Goal: Task Accomplishment & Management: Manage account settings

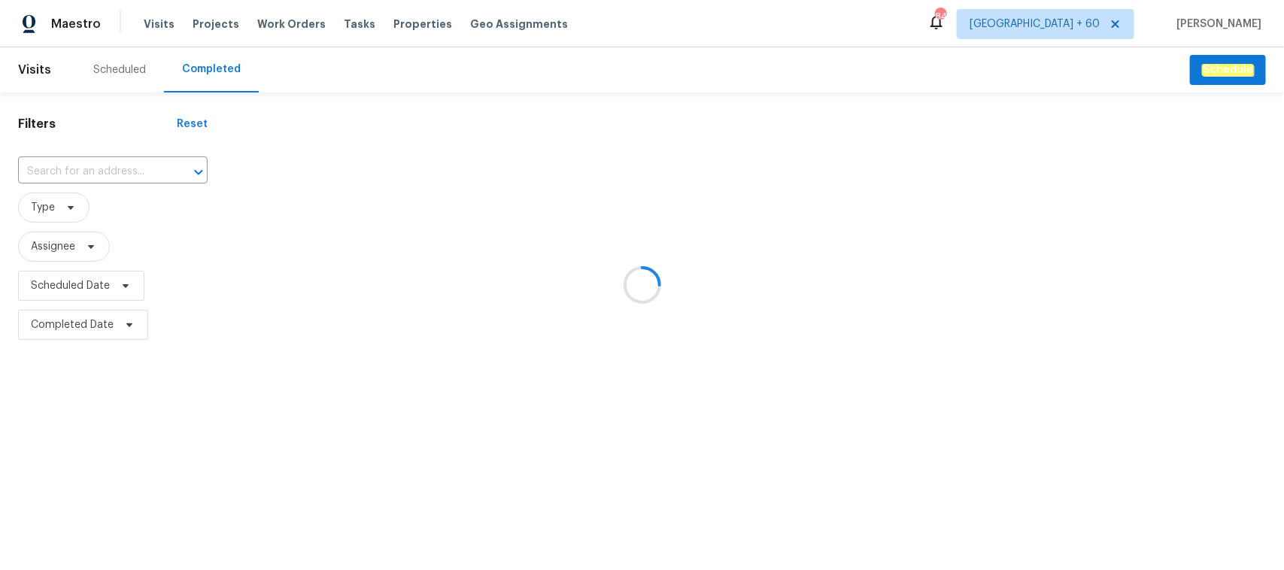
click at [83, 168] on div at bounding box center [642, 285] width 1284 height 570
click at [50, 169] on div at bounding box center [642, 285] width 1284 height 570
click at [58, 169] on div at bounding box center [642, 285] width 1284 height 570
click at [74, 171] on div at bounding box center [642, 285] width 1284 height 570
click at [80, 170] on input "text" at bounding box center [91, 171] width 147 height 23
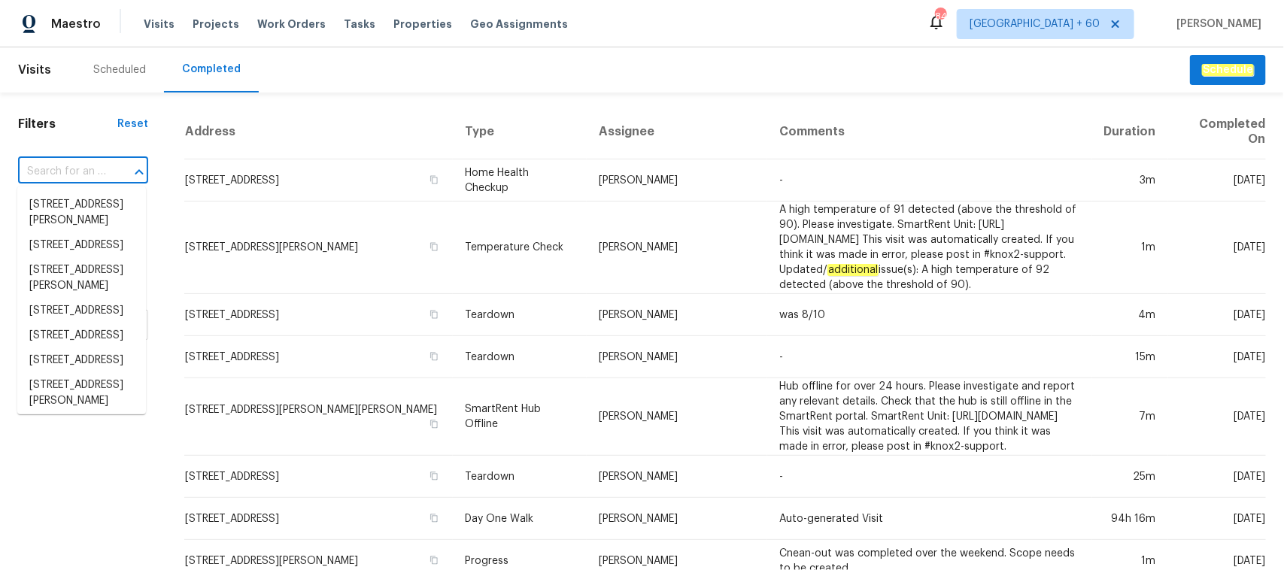
paste input "[STREET_ADDRESS]"
type input "[STREET_ADDRESS]"
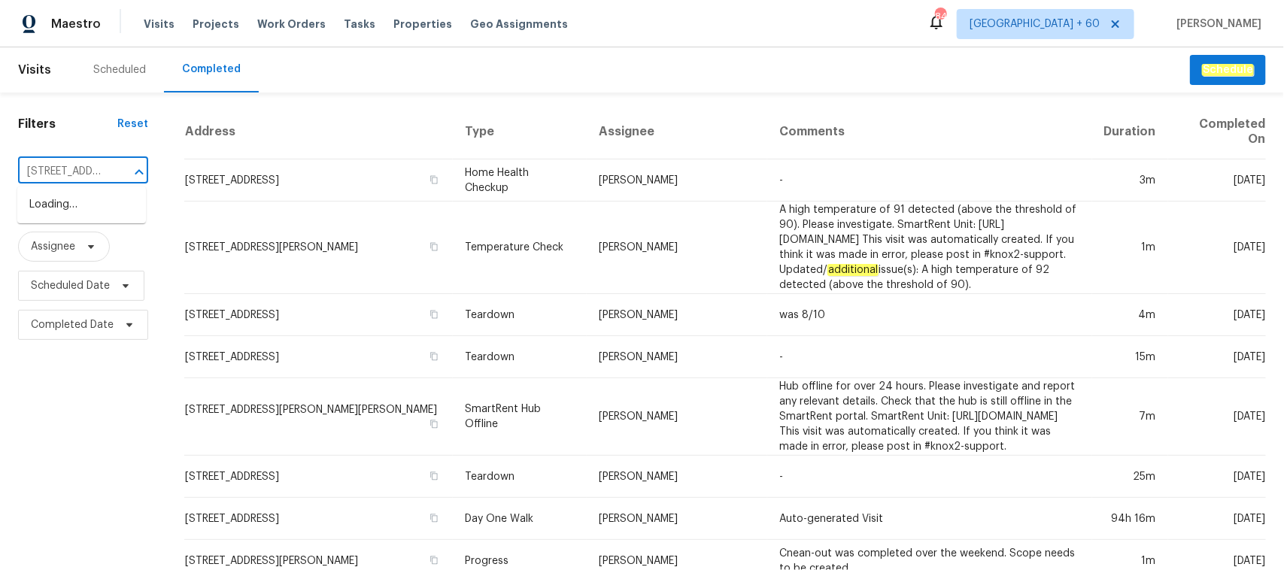
scroll to position [0, 114]
click at [99, 217] on li "[STREET_ADDRESS]" at bounding box center [81, 205] width 129 height 25
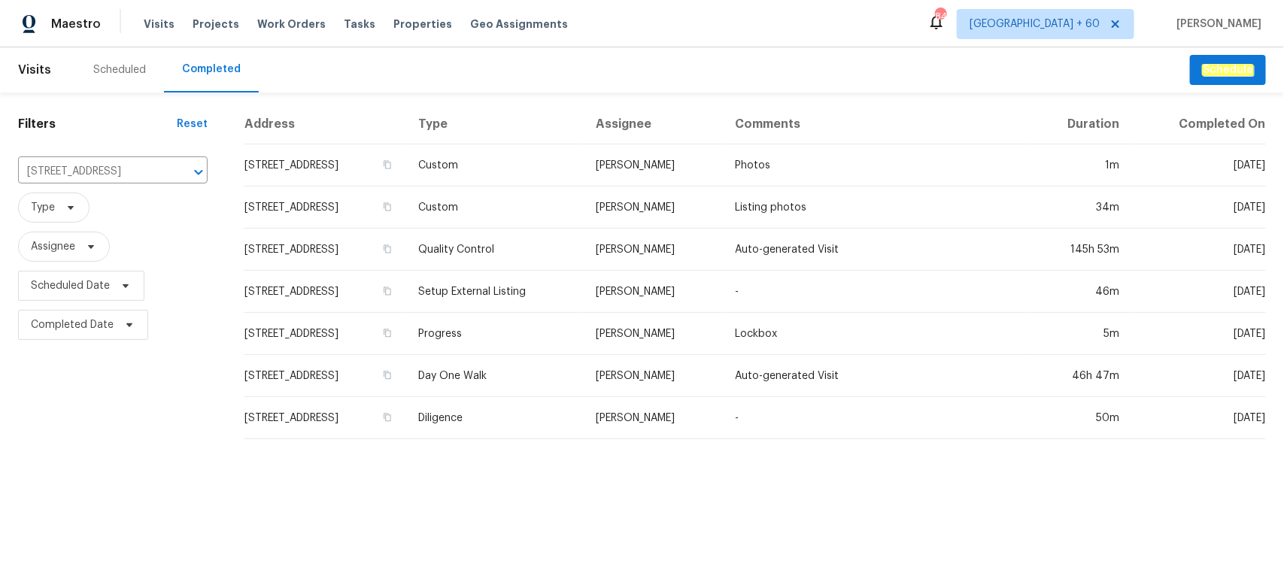
click at [683, 451] on html "Maestro Visits Projects Work Orders Tasks Properties Geo Assignments 845 [GEOGR…" at bounding box center [642, 225] width 1284 height 451
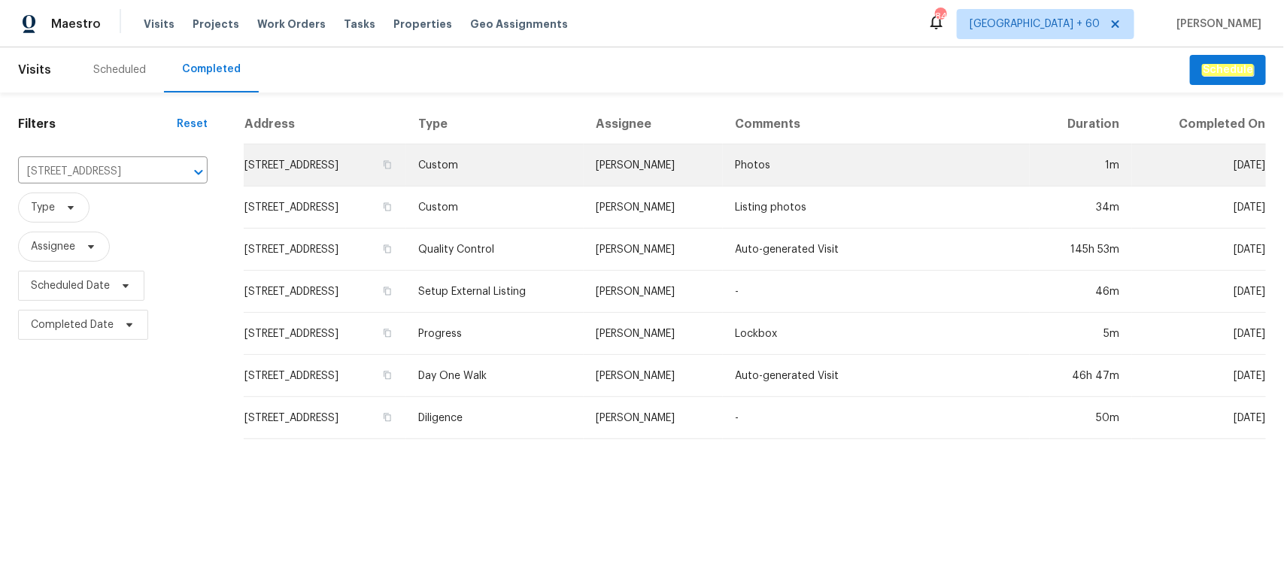
click at [361, 159] on td "[STREET_ADDRESS]" at bounding box center [325, 165] width 162 height 42
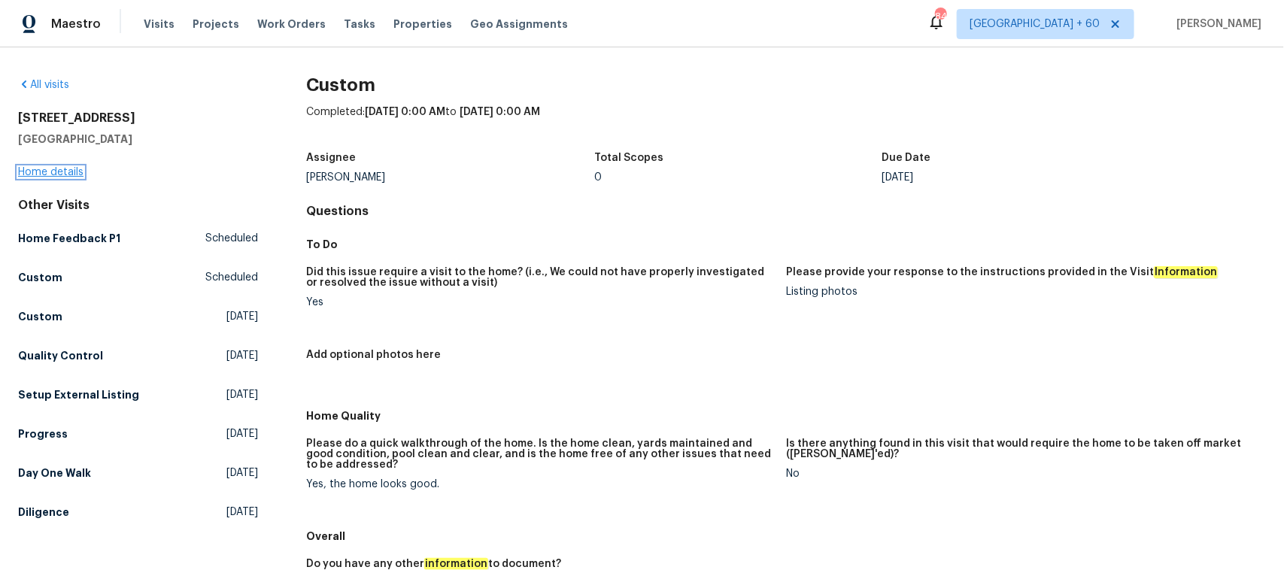
click at [46, 173] on link "Home details" at bounding box center [50, 172] width 65 height 11
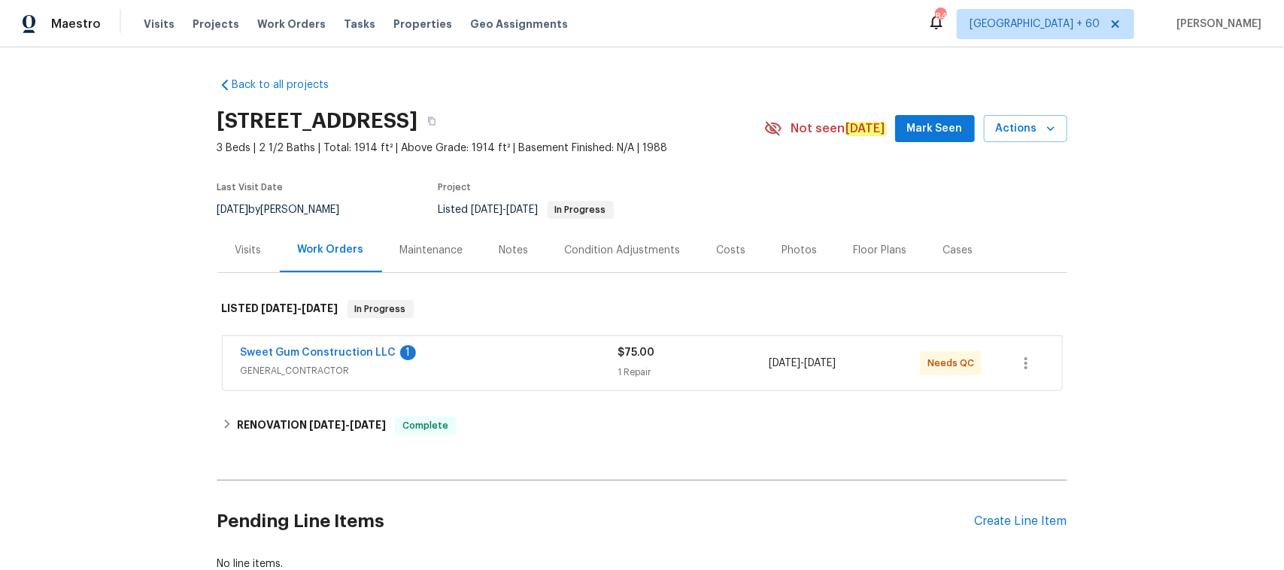
click at [794, 253] on div "Photos" at bounding box center [799, 250] width 35 height 15
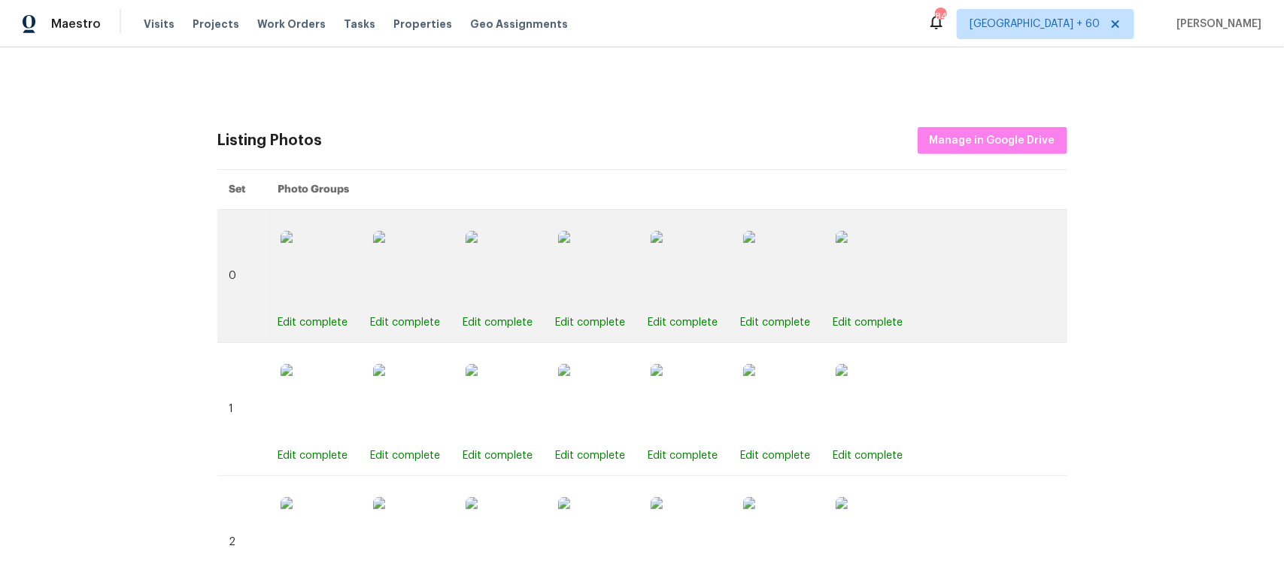
scroll to position [452, 0]
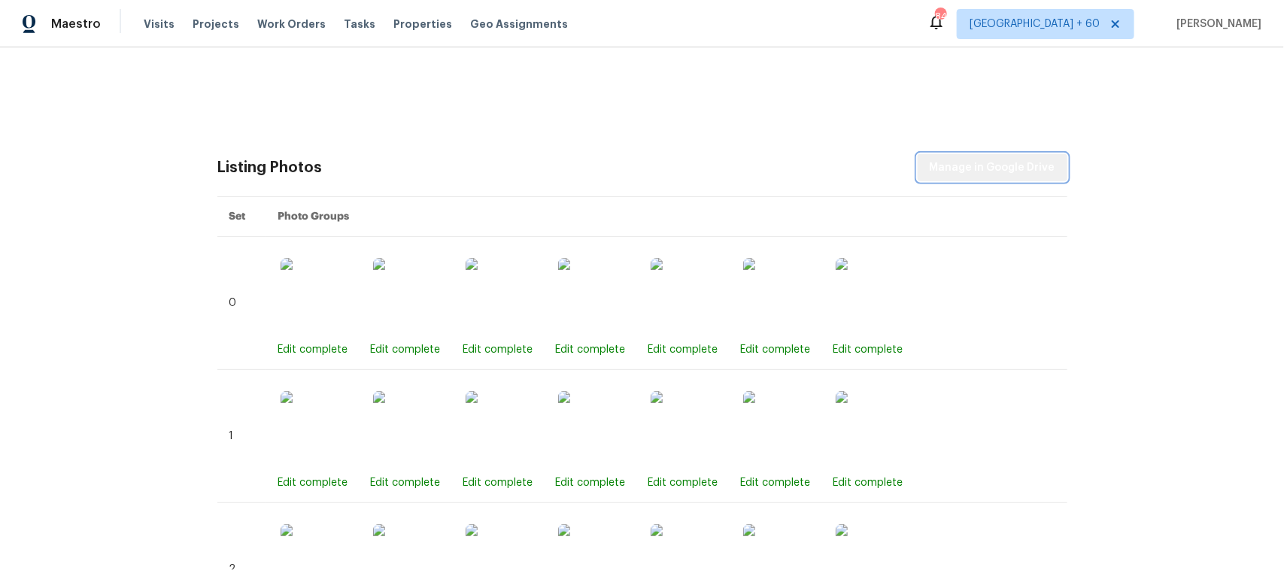
click at [1021, 165] on span "Manage in Google Drive" at bounding box center [992, 168] width 126 height 19
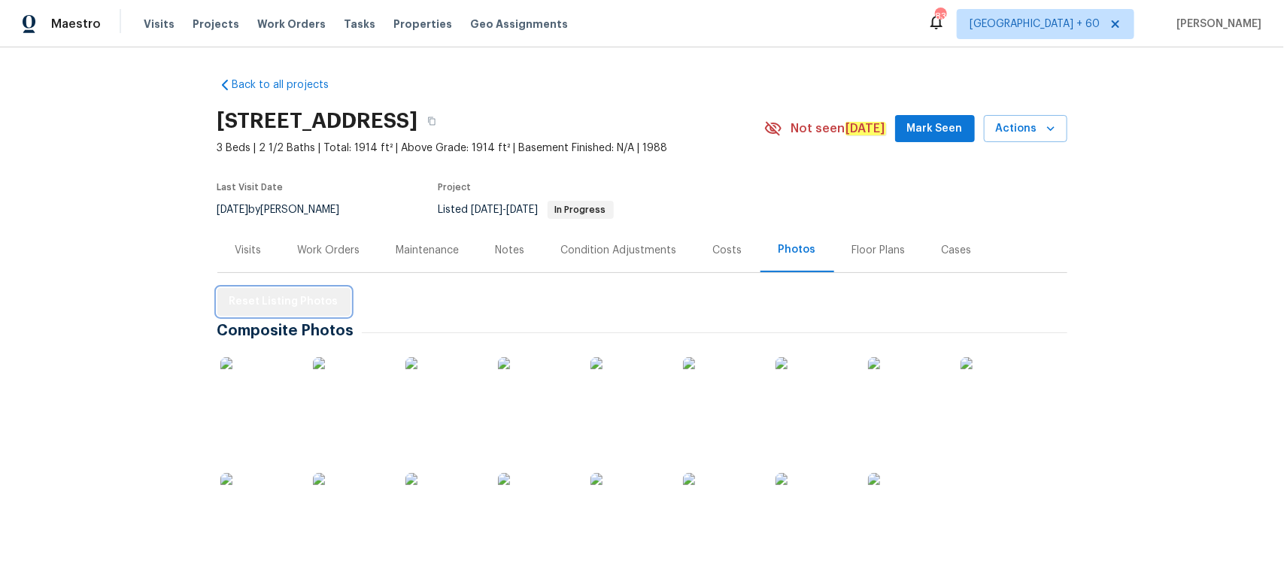
click at [290, 299] on span "Reset Listing Photos" at bounding box center [283, 302] width 109 height 19
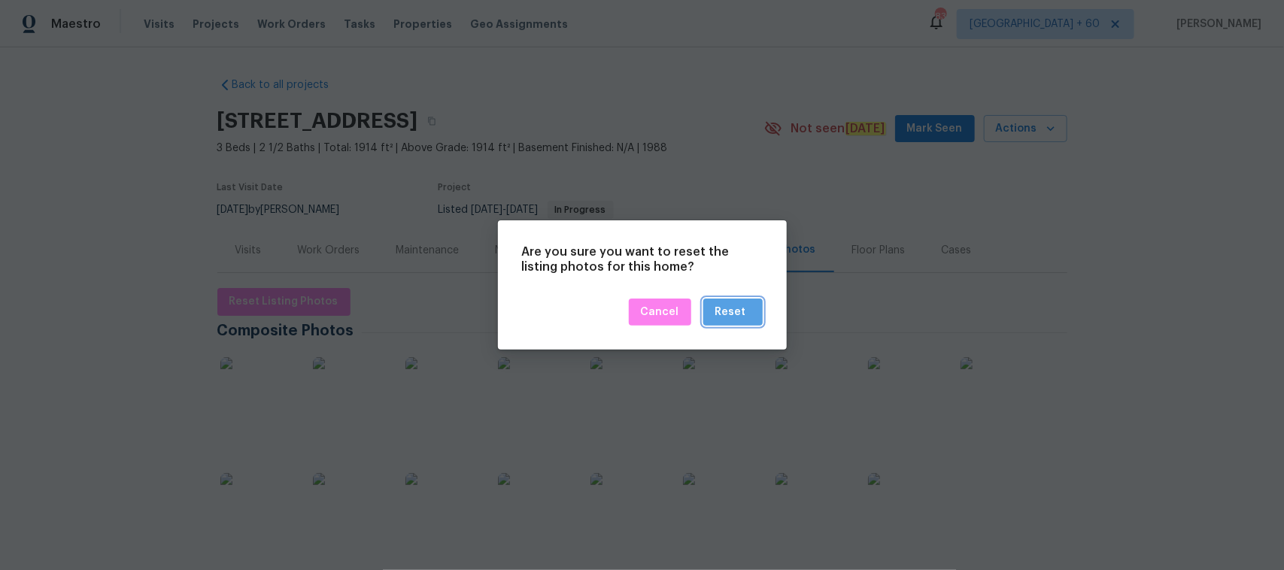
click at [743, 309] on div "Reset" at bounding box center [730, 312] width 31 height 19
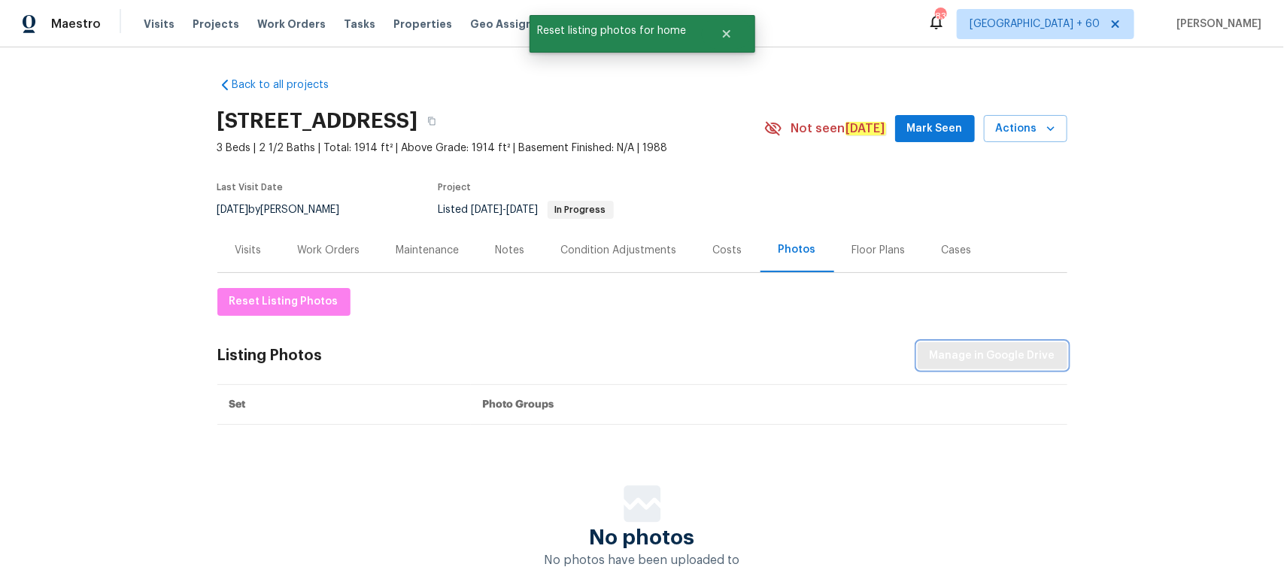
click at [951, 343] on button "Manage in Google Drive" at bounding box center [992, 356] width 150 height 28
